Goal: Share content

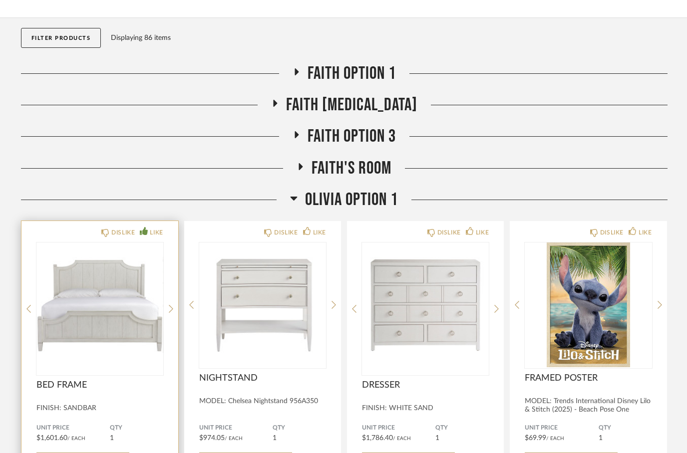
click at [107, 330] on img "0" at bounding box center [99, 305] width 127 height 125
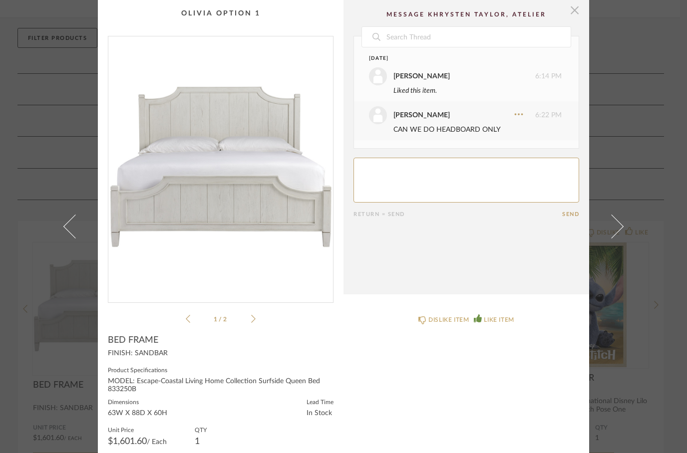
click at [579, 17] on span "button" at bounding box center [575, 10] width 20 height 20
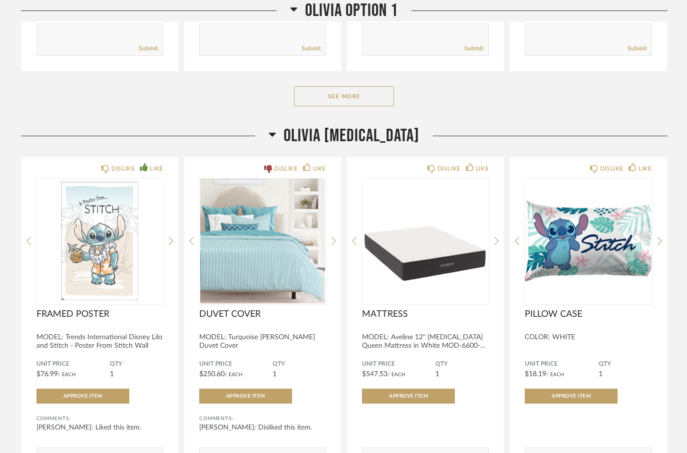
scroll to position [563, 0]
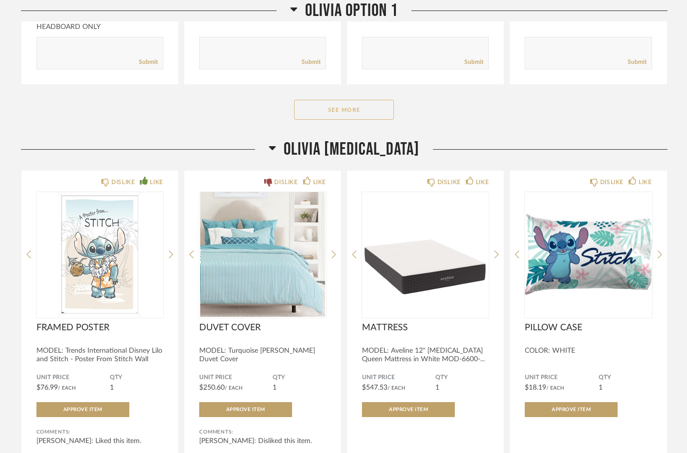
click at [350, 112] on button "See More" at bounding box center [344, 110] width 100 height 20
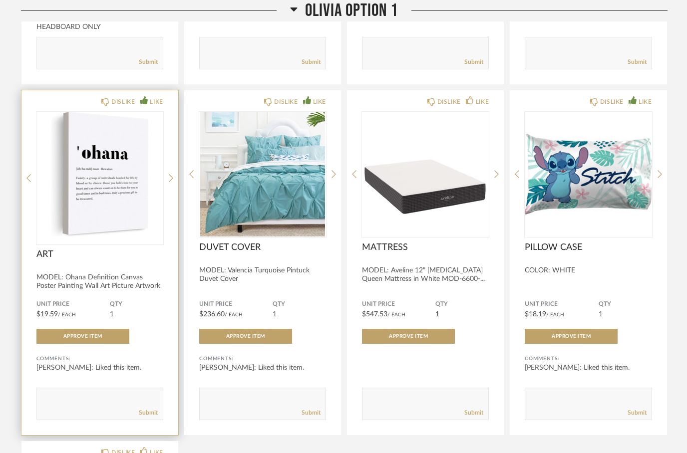
click at [0, 0] on img at bounding box center [0, 0] width 0 height 0
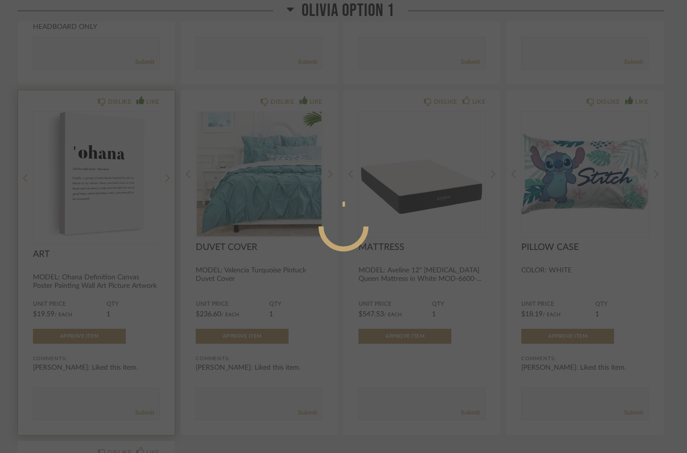
scroll to position [0, 0]
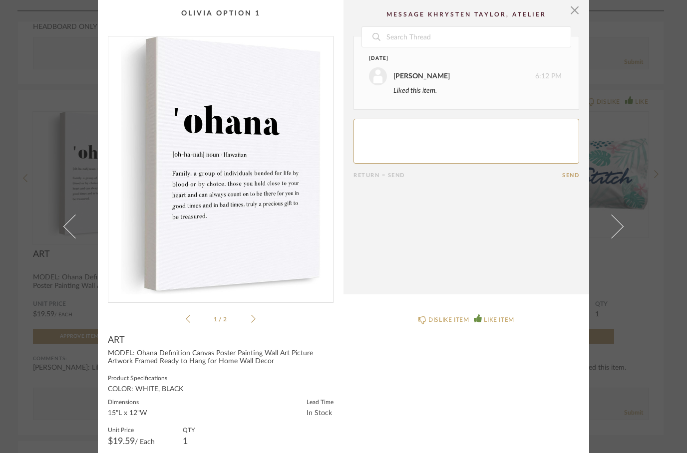
click at [235, 223] on img "0" at bounding box center [220, 165] width 225 height 258
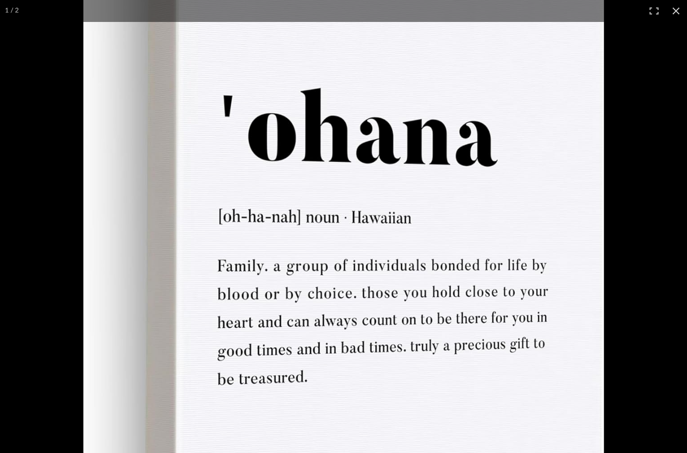
click at [682, 10] on button at bounding box center [676, 11] width 22 height 22
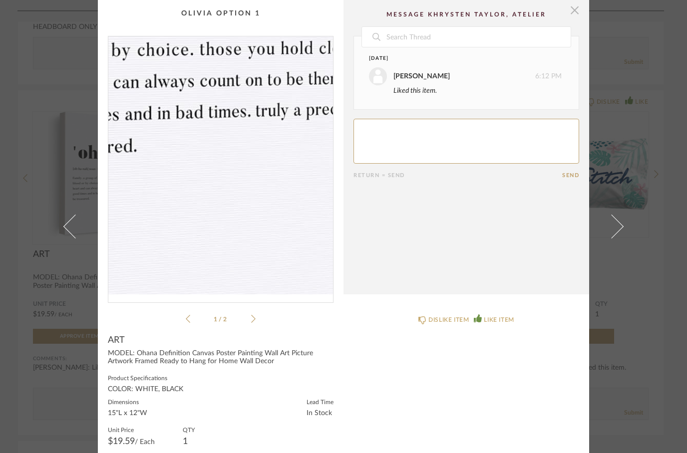
click at [572, 14] on span "button" at bounding box center [575, 10] width 20 height 20
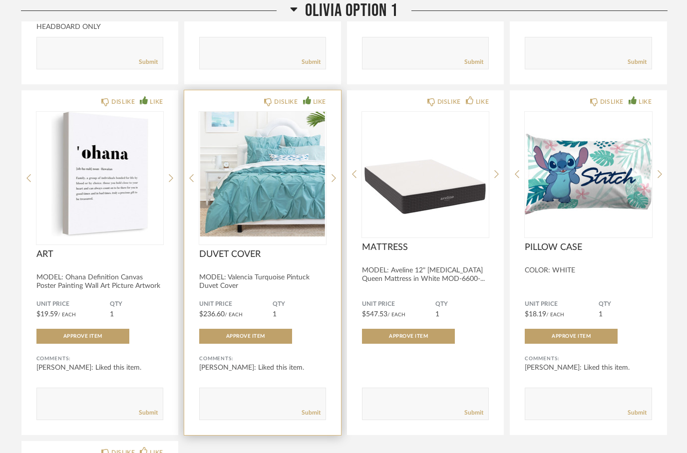
click at [0, 0] on img at bounding box center [0, 0] width 0 height 0
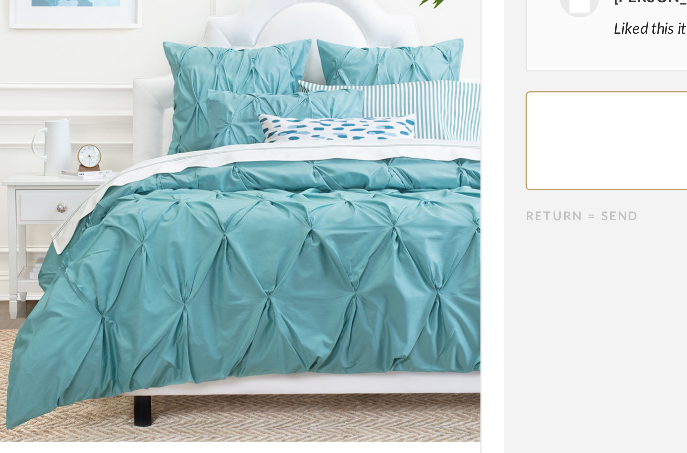
scroll to position [0, 0]
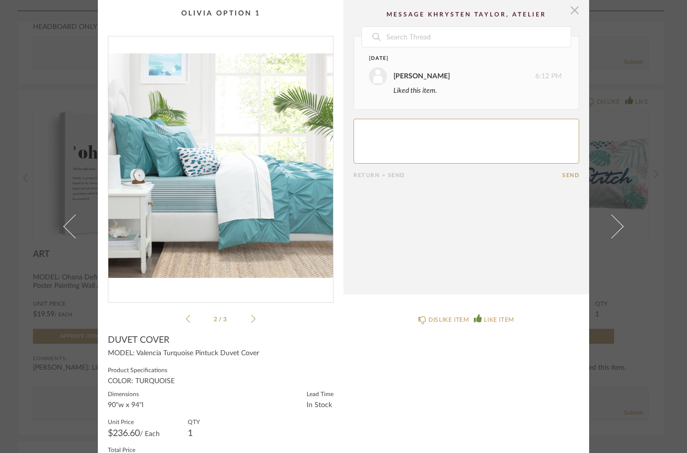
click at [574, 16] on span "button" at bounding box center [575, 10] width 20 height 20
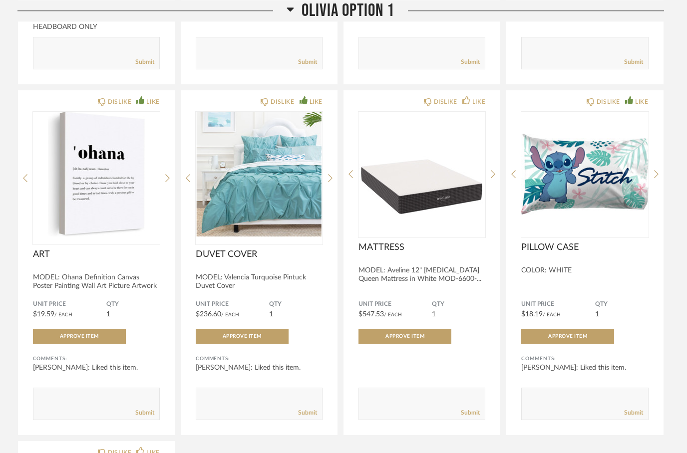
scroll to position [563, 0]
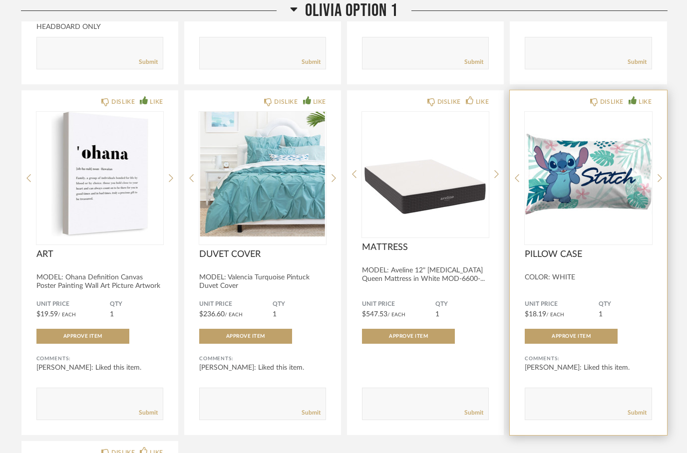
click at [0, 0] on img at bounding box center [0, 0] width 0 height 0
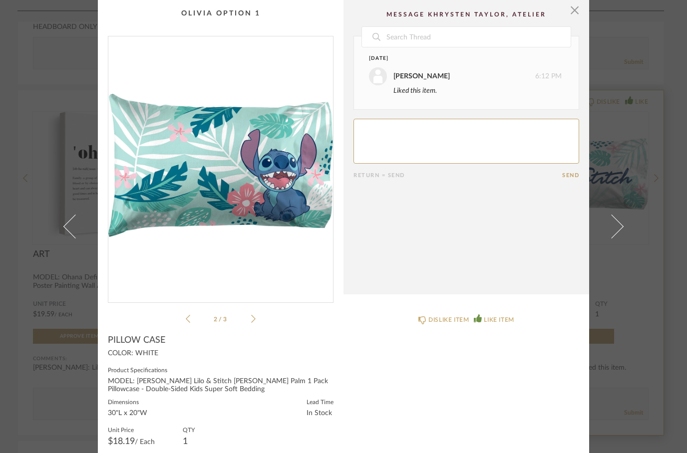
scroll to position [0, 0]
click at [579, 13] on span "button" at bounding box center [575, 10] width 20 height 20
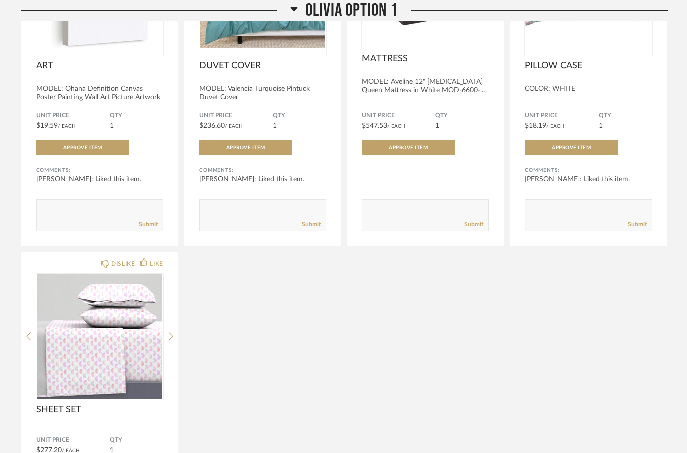
scroll to position [752, 0]
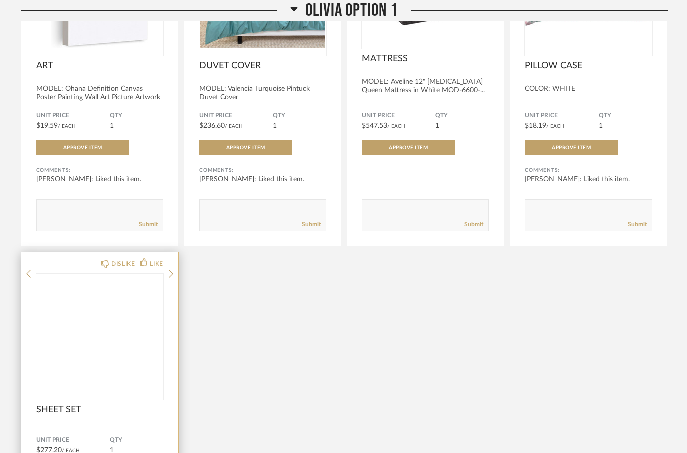
click at [0, 0] on img at bounding box center [0, 0] width 0 height 0
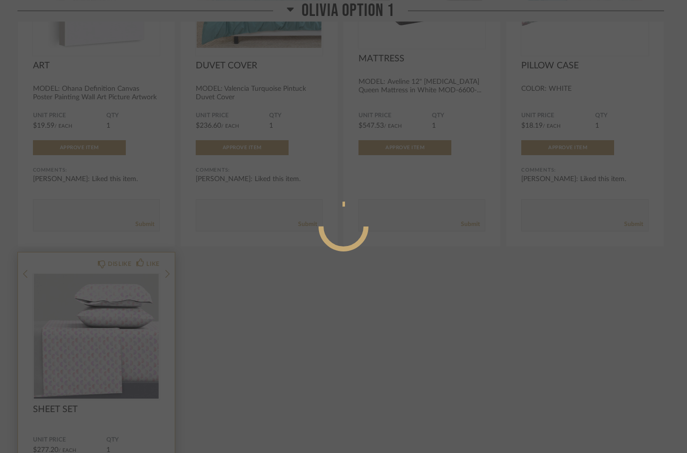
scroll to position [0, 0]
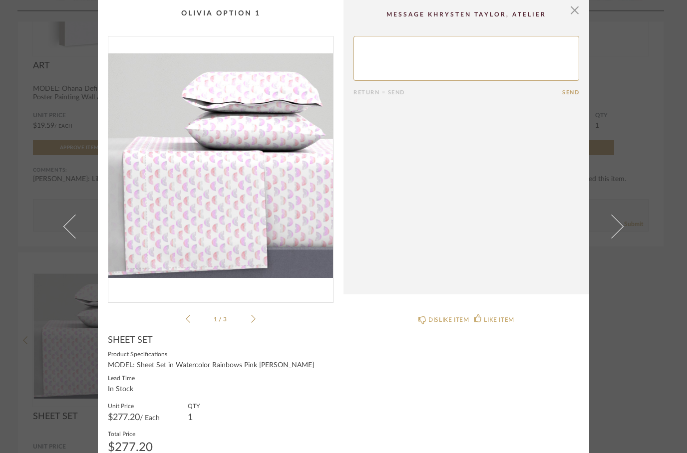
click at [216, 205] on img "0" at bounding box center [220, 165] width 225 height 258
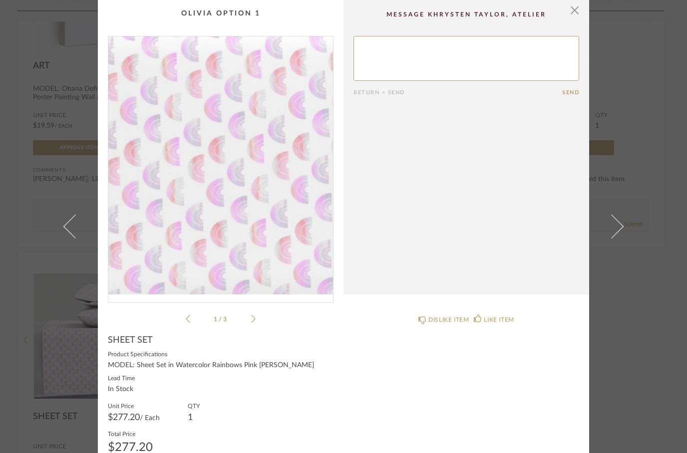
click at [588, 18] on cpp-summary-comments "Return = Send Send" at bounding box center [467, 147] width 246 height 295
click at [576, 14] on span "button" at bounding box center [575, 10] width 20 height 20
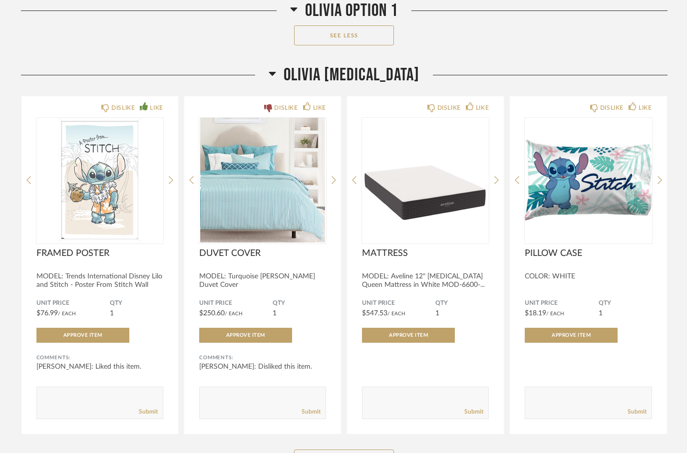
scroll to position [1320, 0]
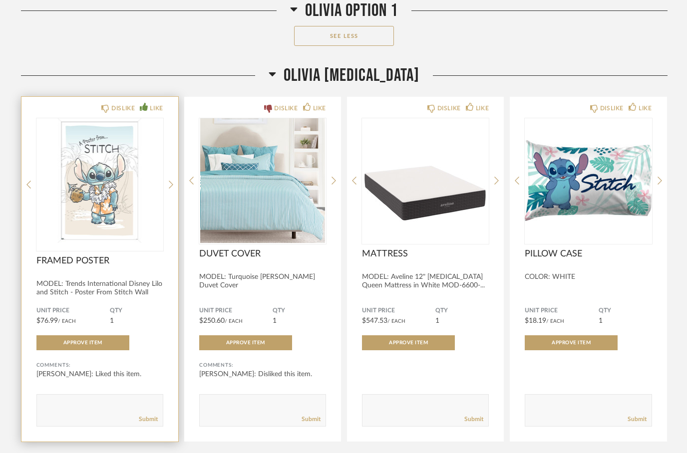
click at [0, 0] on img at bounding box center [0, 0] width 0 height 0
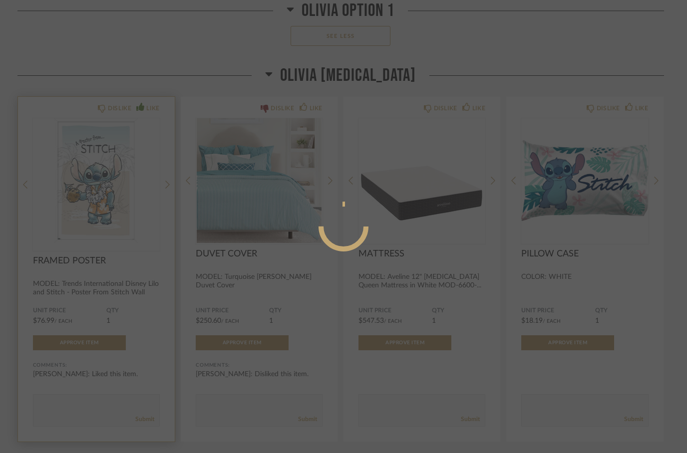
scroll to position [0, 0]
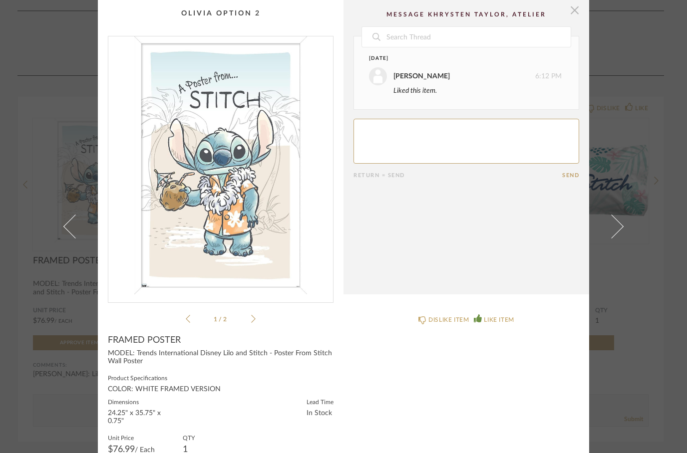
click at [579, 9] on span "button" at bounding box center [575, 10] width 20 height 20
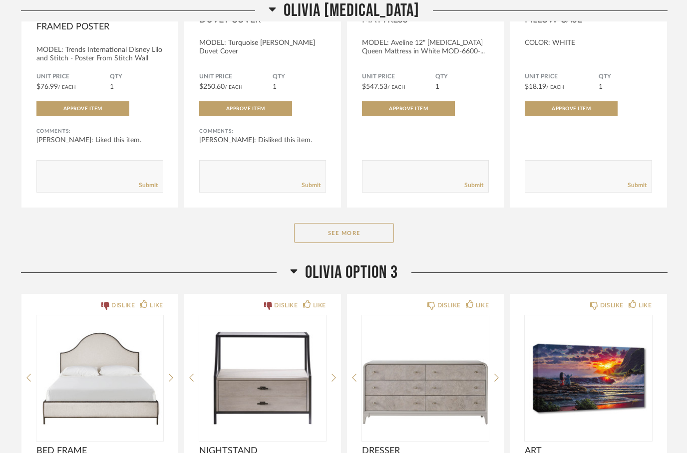
scroll to position [1568, 0]
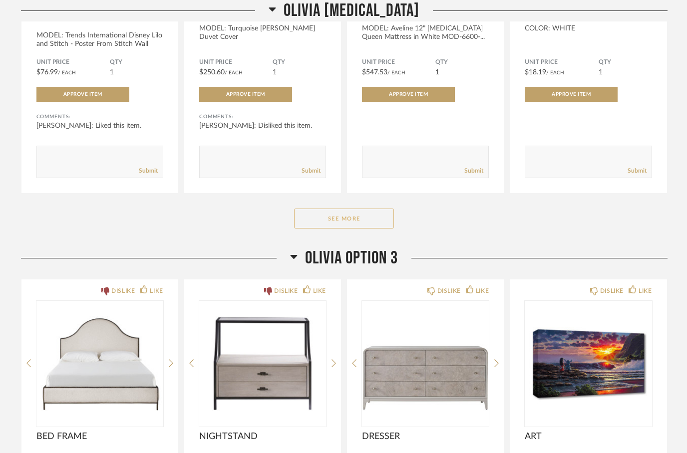
click at [341, 211] on button "See More" at bounding box center [344, 219] width 100 height 20
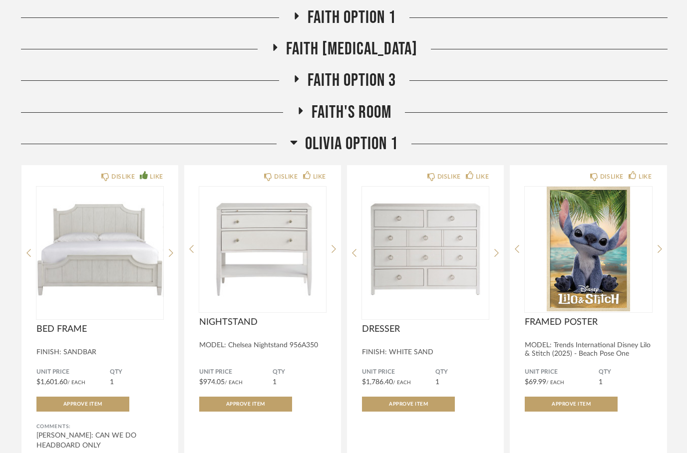
scroll to position [0, 0]
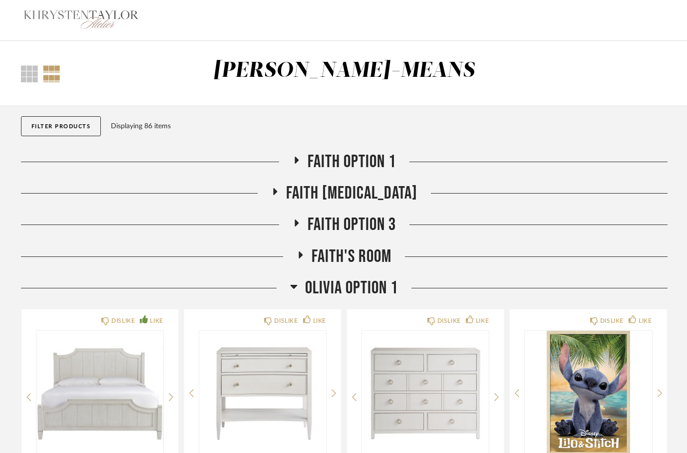
click at [303, 162] on h2 "Faith Option 1" at bounding box center [344, 161] width 103 height 21
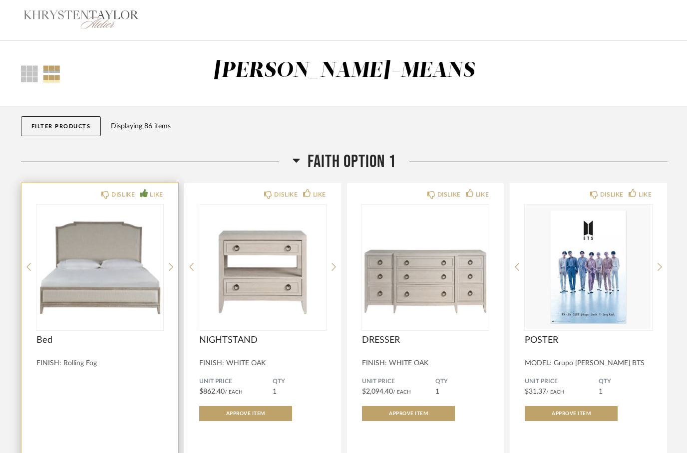
click at [153, 194] on div "LIKE" at bounding box center [156, 195] width 13 height 10
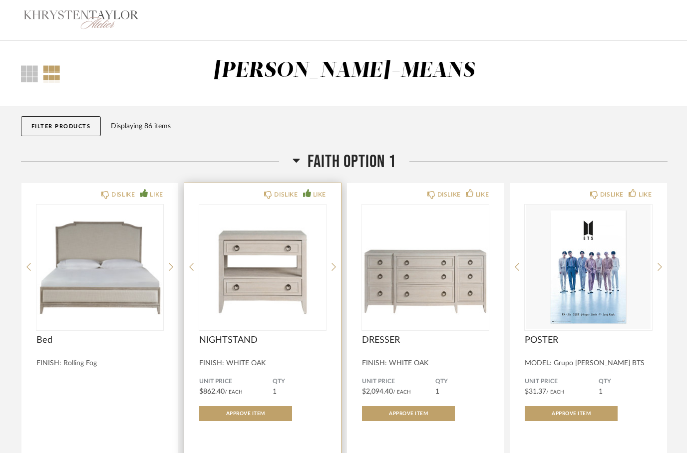
click at [309, 197] on icon at bounding box center [307, 193] width 8 height 8
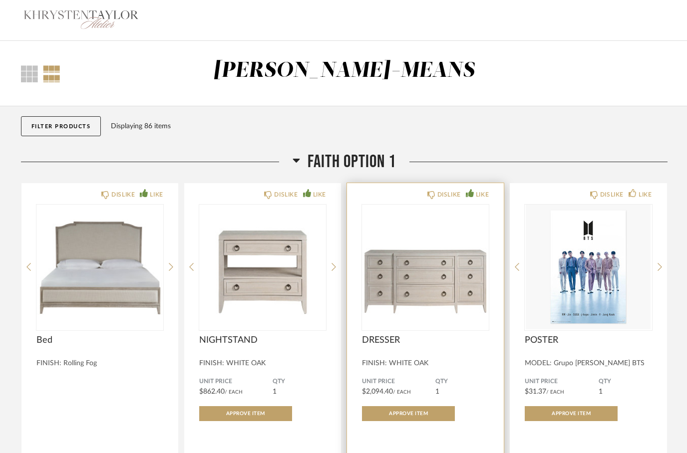
click at [476, 194] on div "LIKE" at bounding box center [482, 195] width 13 height 10
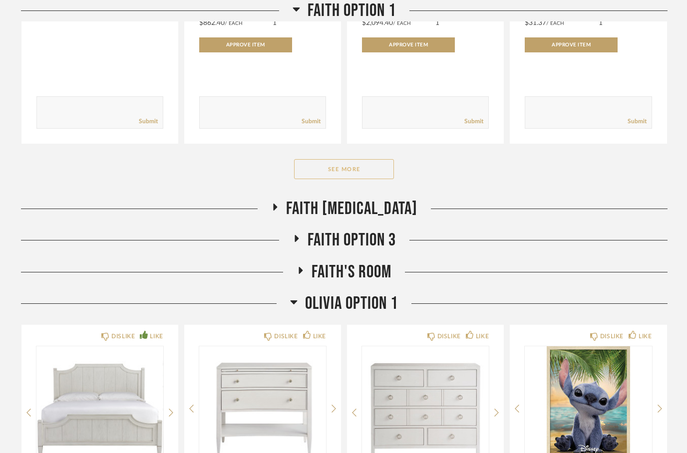
click at [349, 171] on button "See More" at bounding box center [344, 170] width 100 height 20
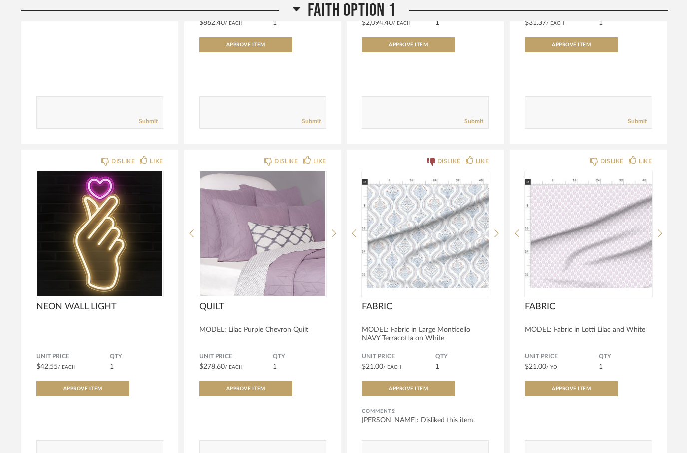
scroll to position [369, 0]
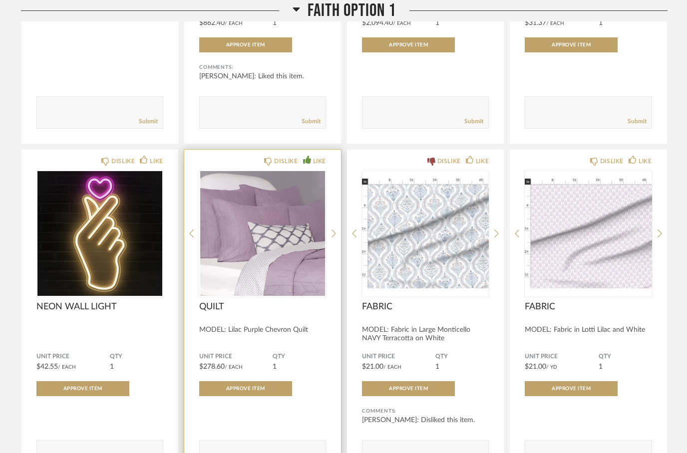
click at [308, 164] on icon at bounding box center [307, 160] width 8 height 8
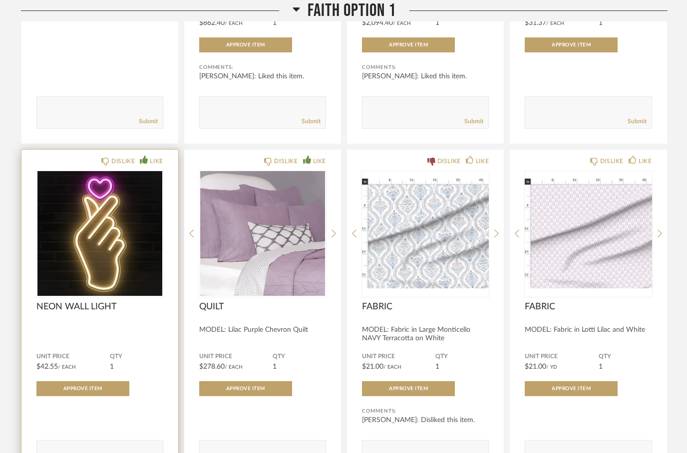
click at [146, 164] on icon at bounding box center [144, 160] width 8 height 8
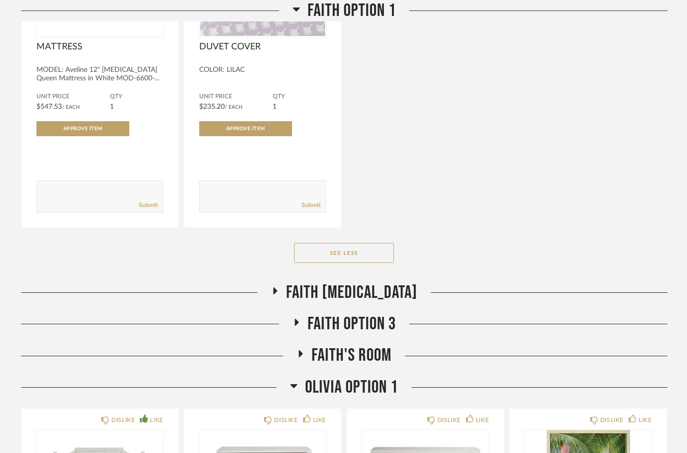
scroll to position [1046, 0]
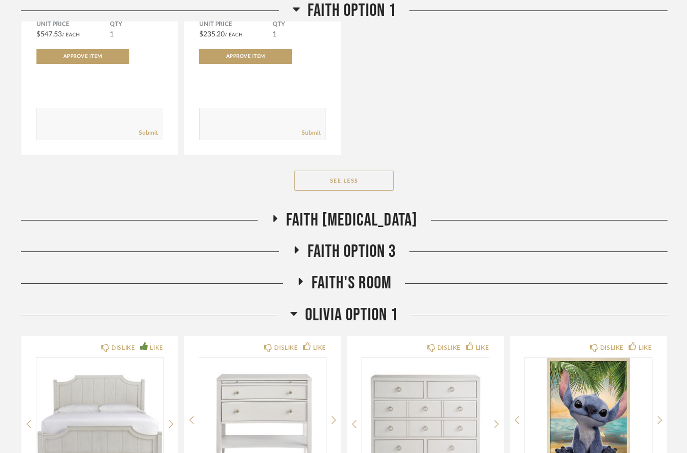
click at [279, 229] on fa-icon at bounding box center [274, 222] width 7 height 14
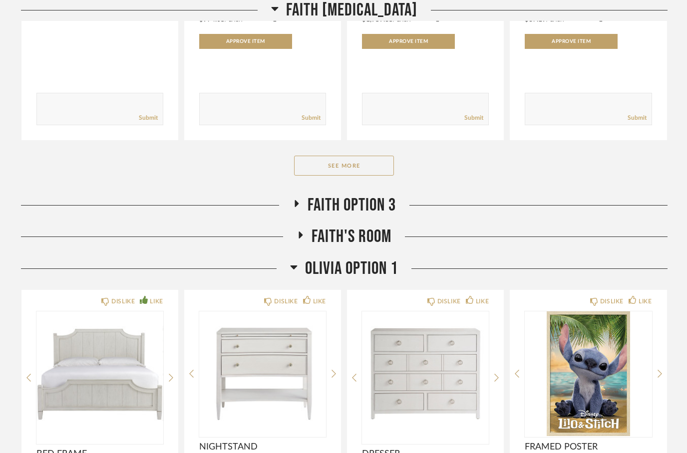
scroll to position [1485, 0]
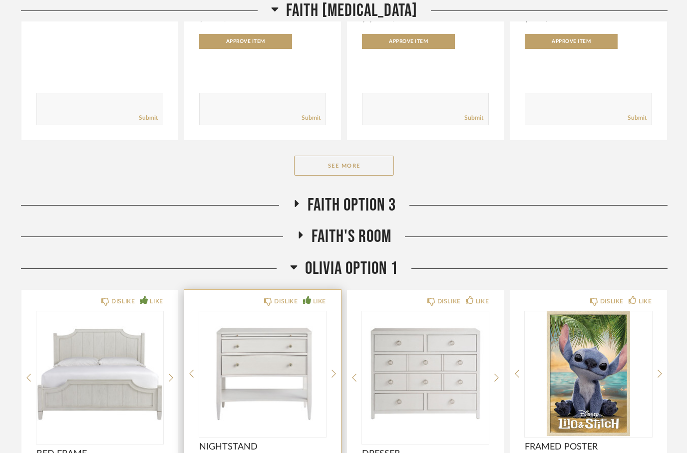
click at [318, 305] on div "LIKE" at bounding box center [319, 302] width 13 height 10
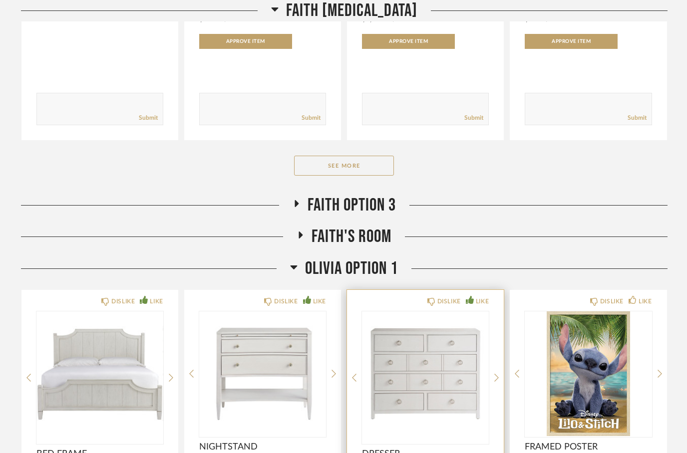
click at [474, 307] on div "LIKE" at bounding box center [477, 302] width 23 height 10
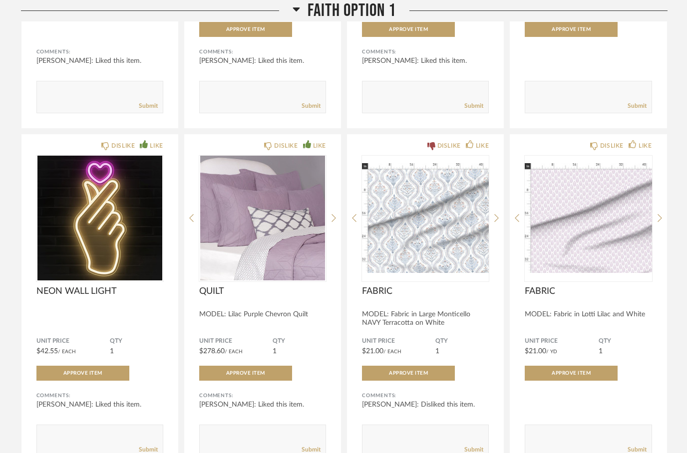
scroll to position [370, 0]
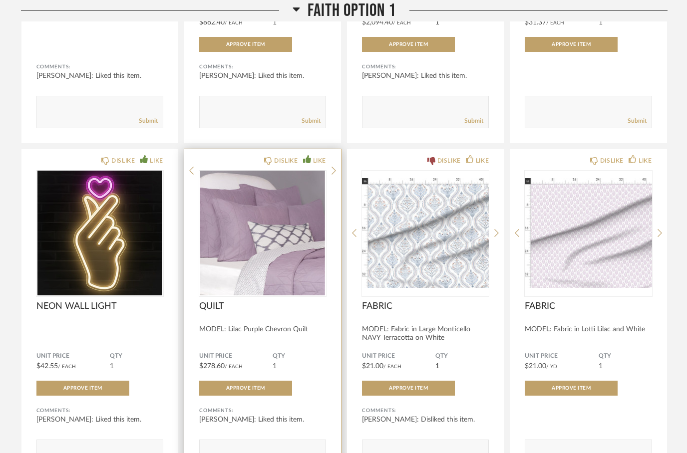
click at [0, 0] on img at bounding box center [0, 0] width 0 height 0
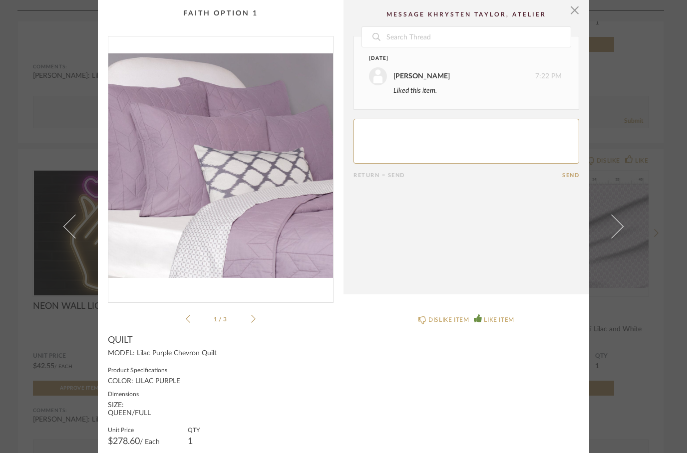
click at [278, 234] on img "0" at bounding box center [220, 165] width 225 height 258
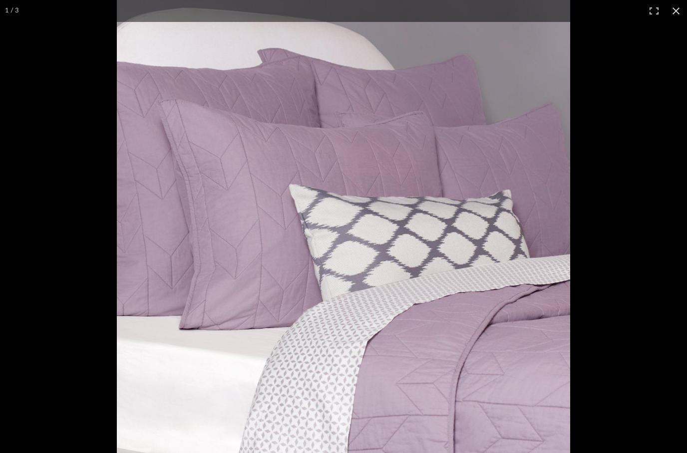
click at [675, 12] on div "× 1 / 3 Date Today Khrysten Taylor 7:22 PM Liked this item. Return = Send Send …" at bounding box center [343, 226] width 687 height 453
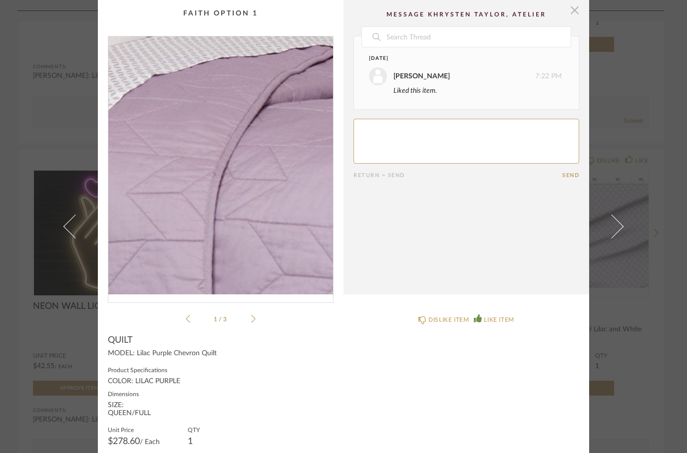
click at [574, 19] on span "button" at bounding box center [575, 10] width 20 height 20
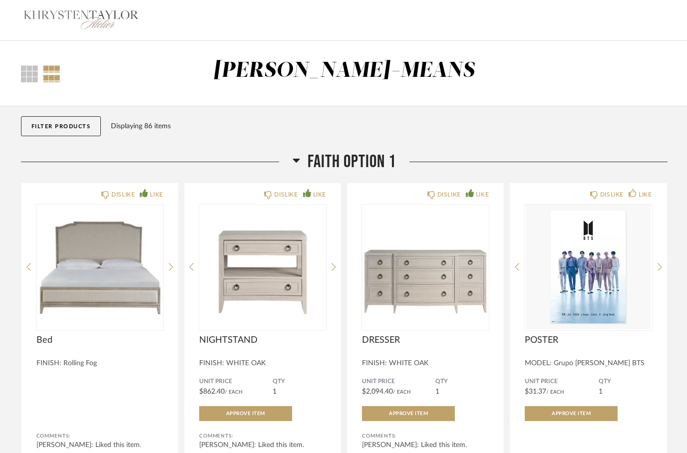
scroll to position [370, 0]
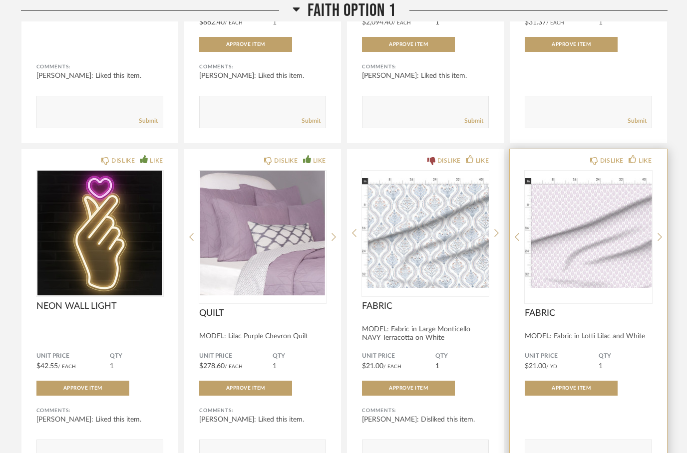
click at [0, 0] on img at bounding box center [0, 0] width 0 height 0
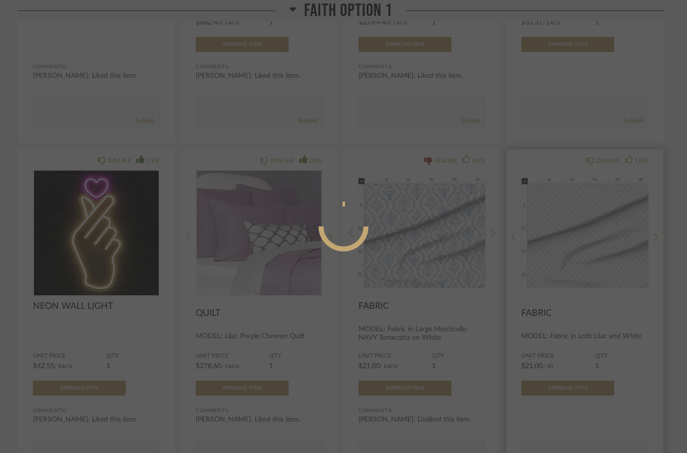
scroll to position [0, 0]
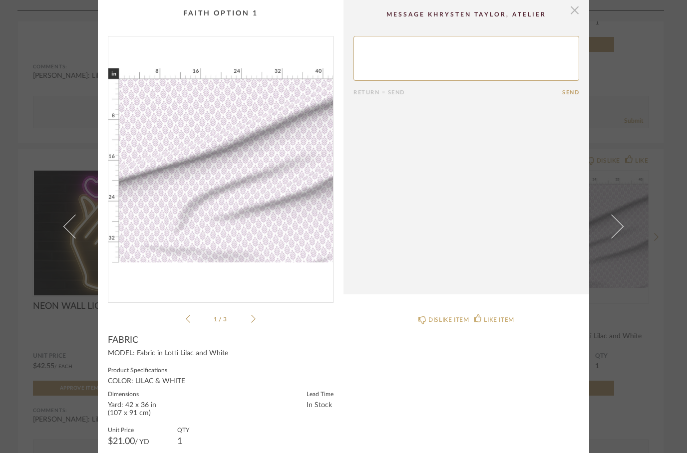
click at [574, 16] on span "button" at bounding box center [575, 10] width 20 height 20
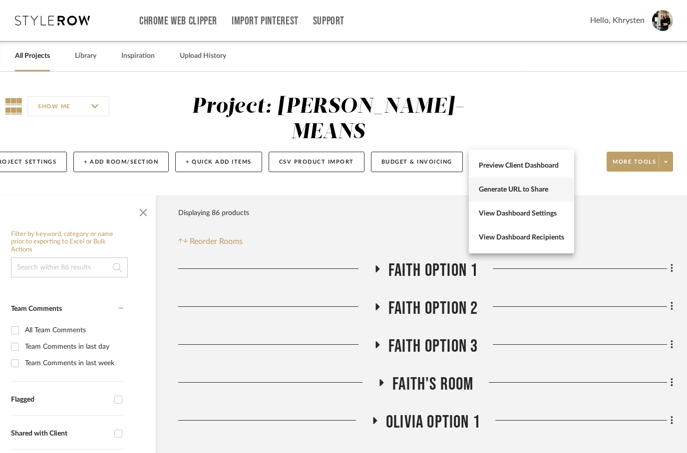
click at [503, 188] on span "Generate URL to Share" at bounding box center [521, 190] width 85 height 8
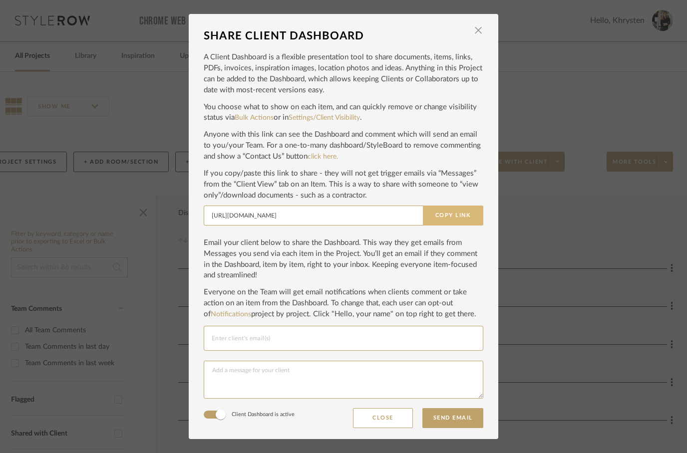
click at [449, 211] on button "Copy Link" at bounding box center [453, 216] width 60 height 20
click at [482, 32] on span "button" at bounding box center [478, 30] width 20 height 20
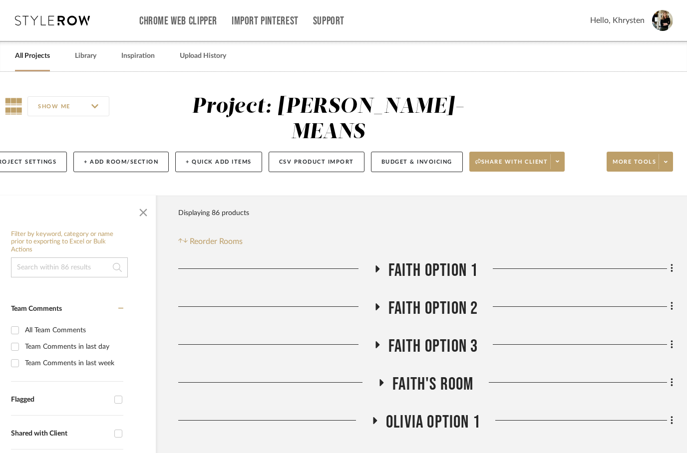
scroll to position [0, 32]
